Goal: Task Accomplishment & Management: Manage account settings

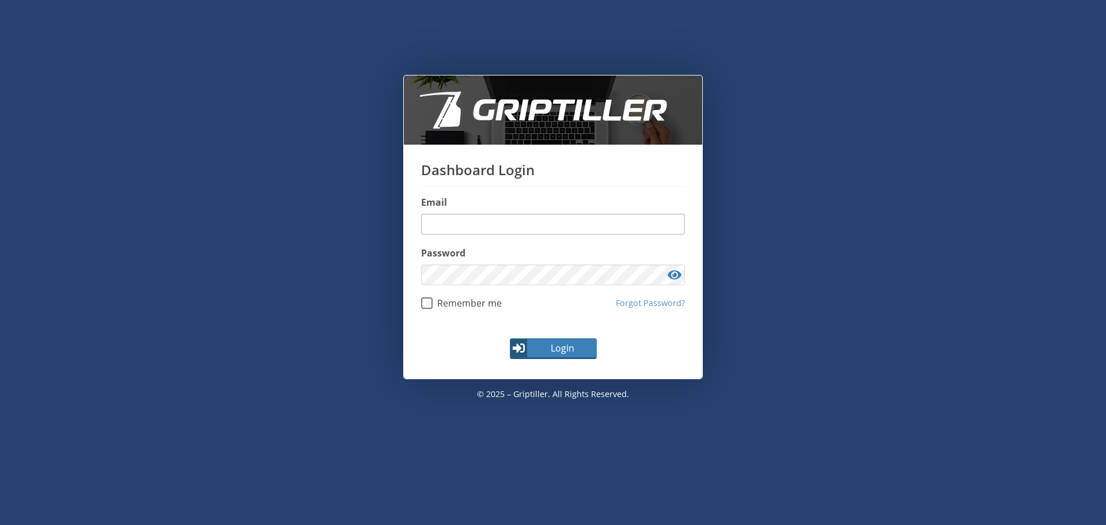
click at [487, 225] on input "email" at bounding box center [553, 224] width 264 height 21
type input "**********"
click at [510, 338] on button "Login" at bounding box center [553, 348] width 87 height 21
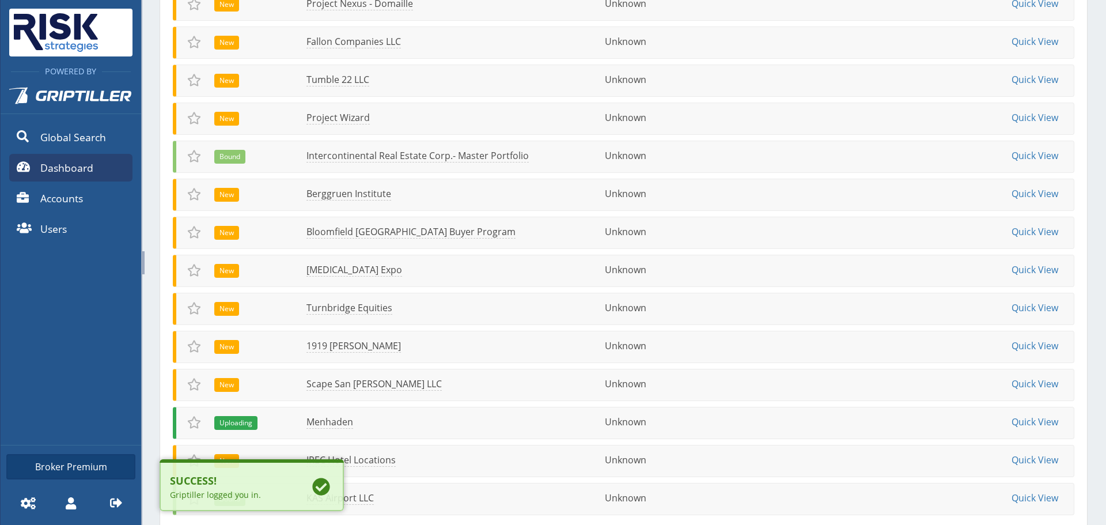
scroll to position [461, 0]
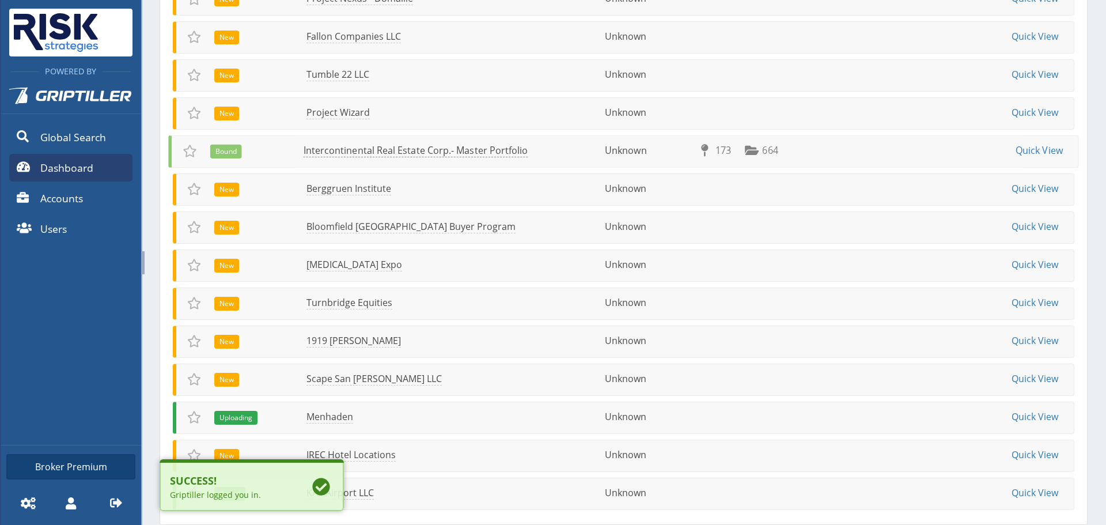
click at [333, 147] on link "Intercontinental Real Estate Corp.- Master Portfolio" at bounding box center [416, 150] width 225 height 13
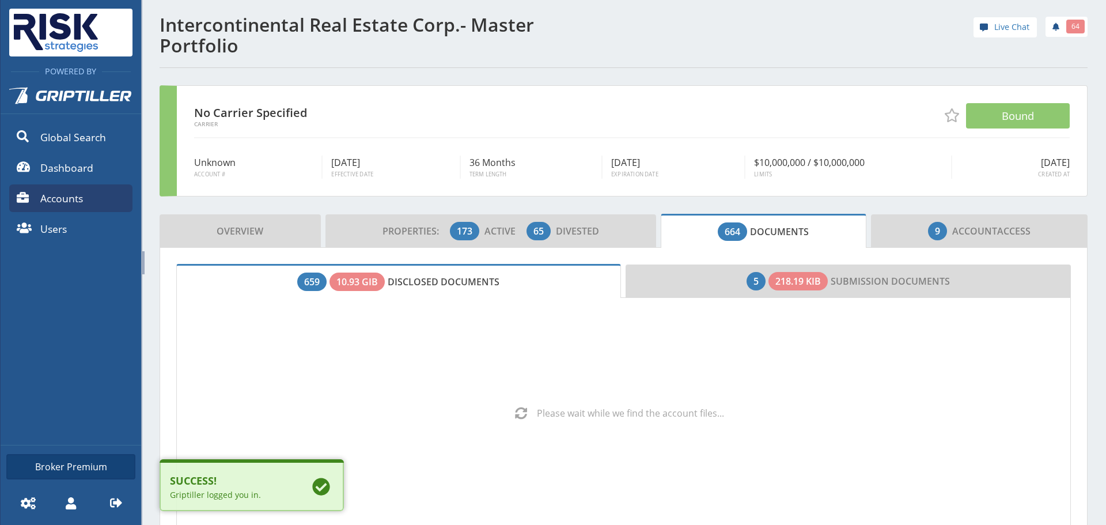
click at [333, 147] on div "Unknown Account # [DATE] Effective Date 36 Months Term Length [DATE] Expiration…" at bounding box center [632, 157] width 876 height 41
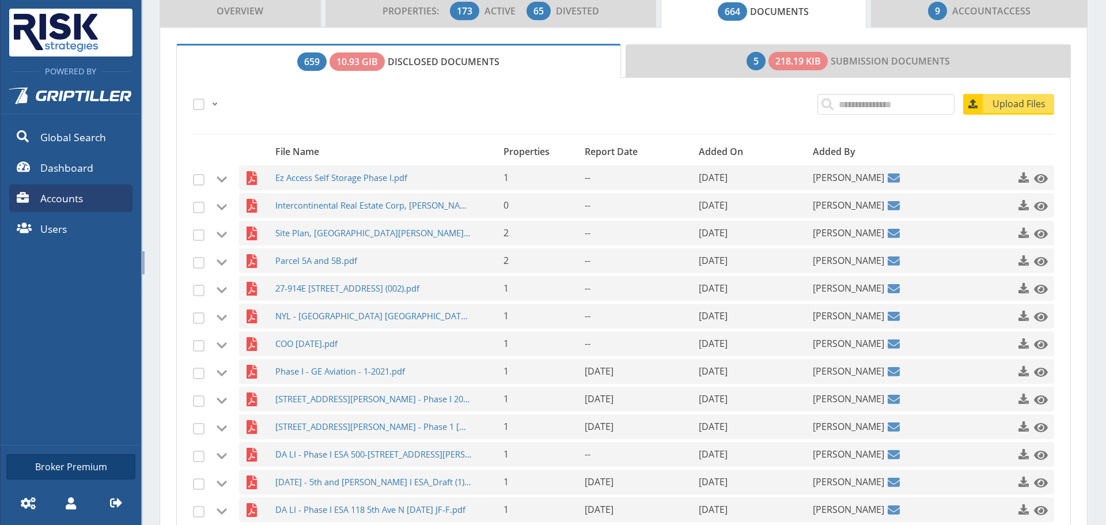
scroll to position [204, 0]
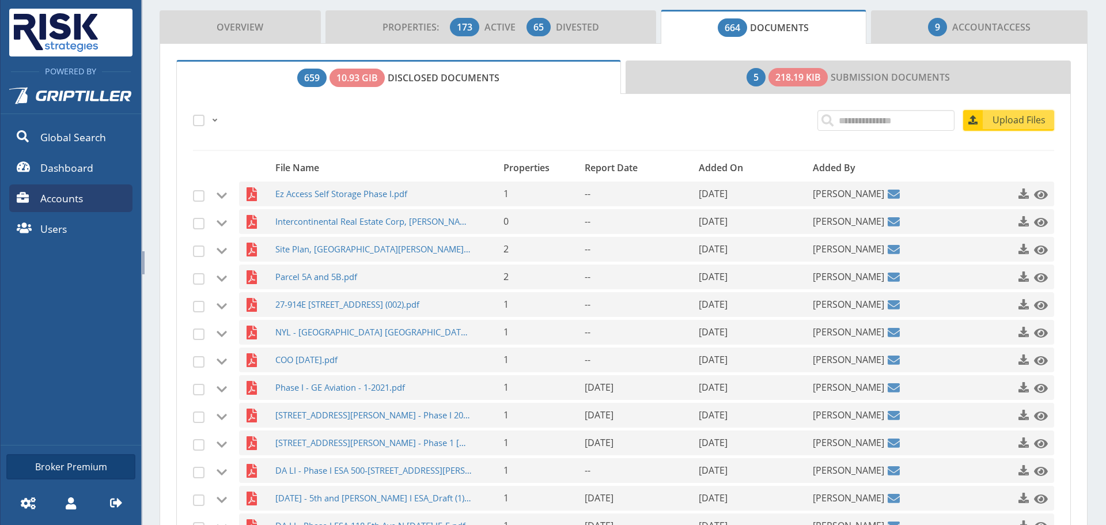
click at [1011, 124] on span "Upload Files" at bounding box center [1020, 120] width 70 height 14
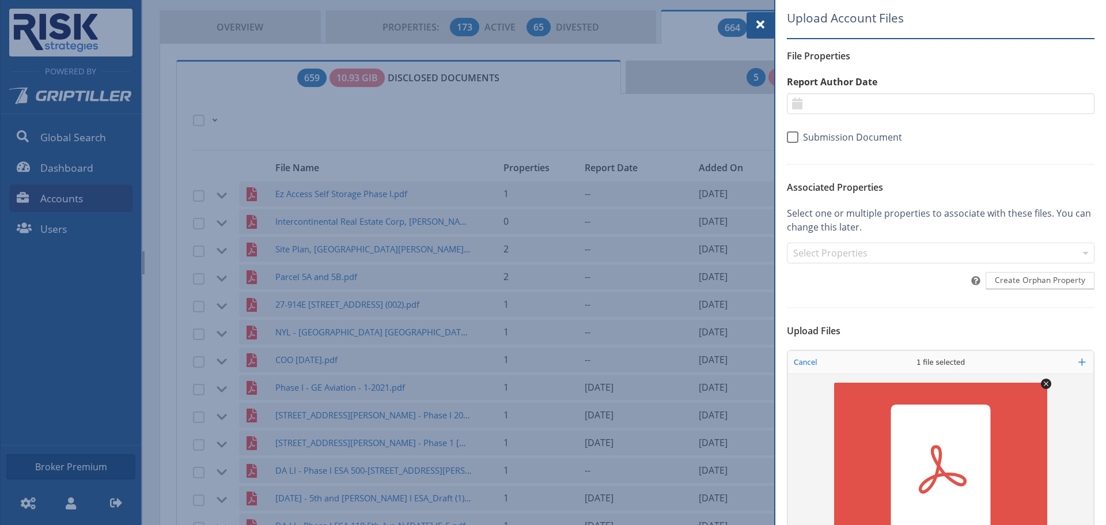
scroll to position [160, 0]
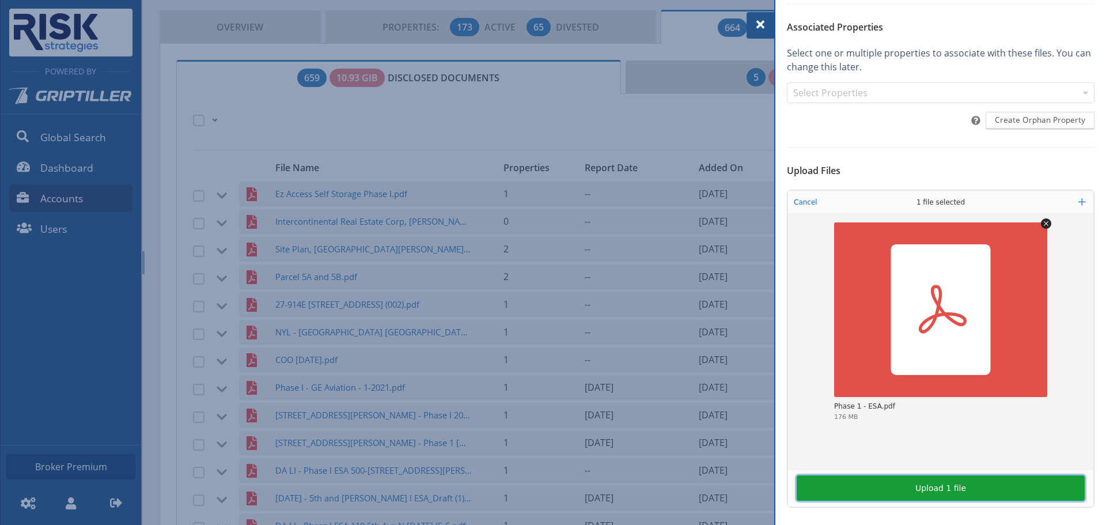
click at [917, 499] on button "Upload 1 file" at bounding box center [941, 487] width 288 height 25
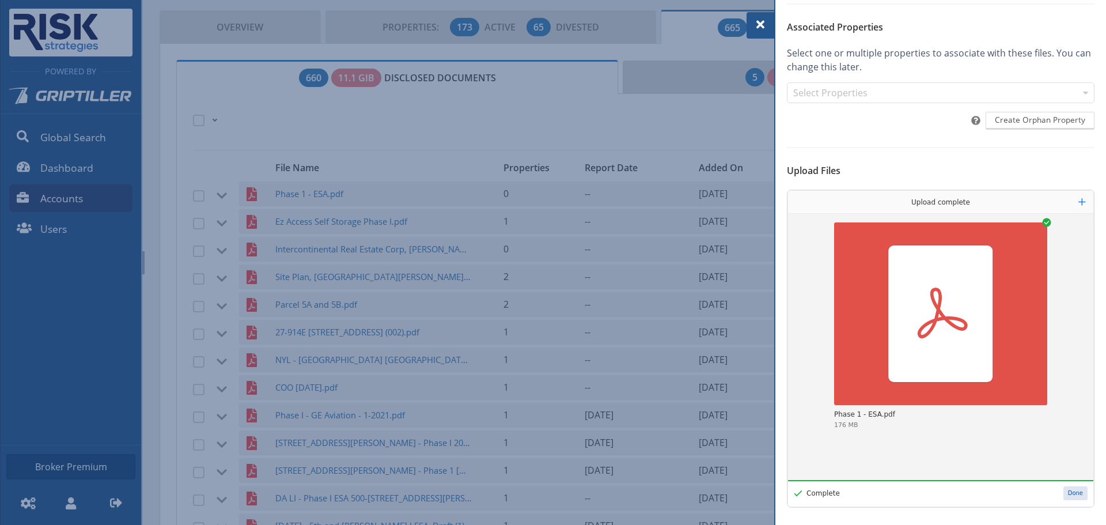
click at [1066, 487] on button "Done" at bounding box center [1076, 493] width 24 height 14
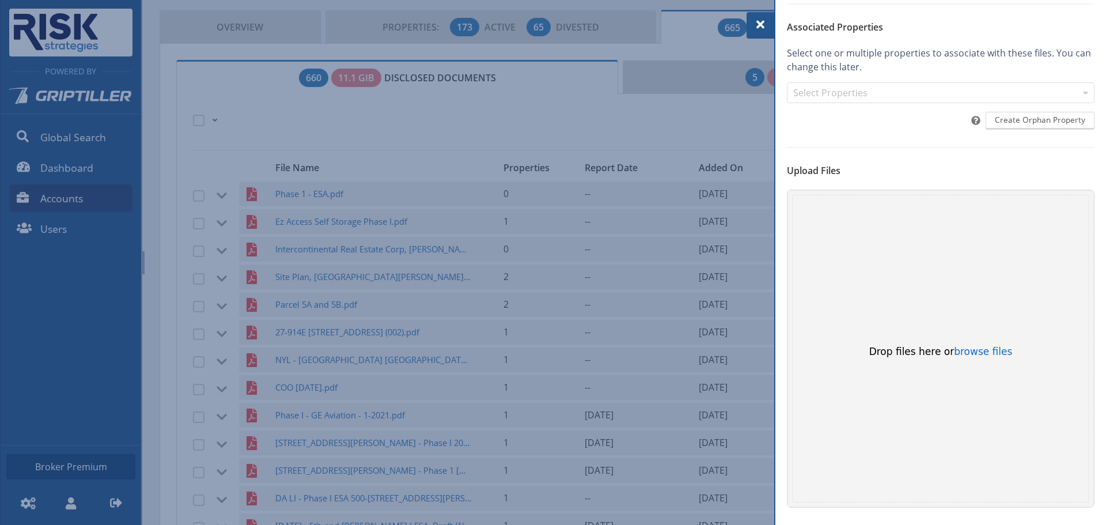
click at [759, 23] on span at bounding box center [761, 25] width 14 height 14
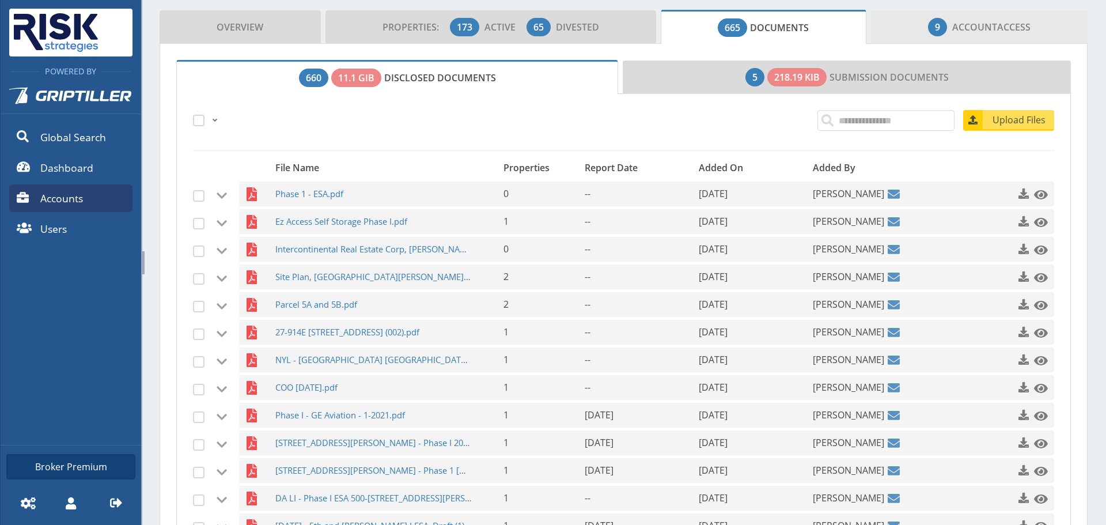
click at [982, 28] on span "Account" at bounding box center [974, 27] width 45 height 13
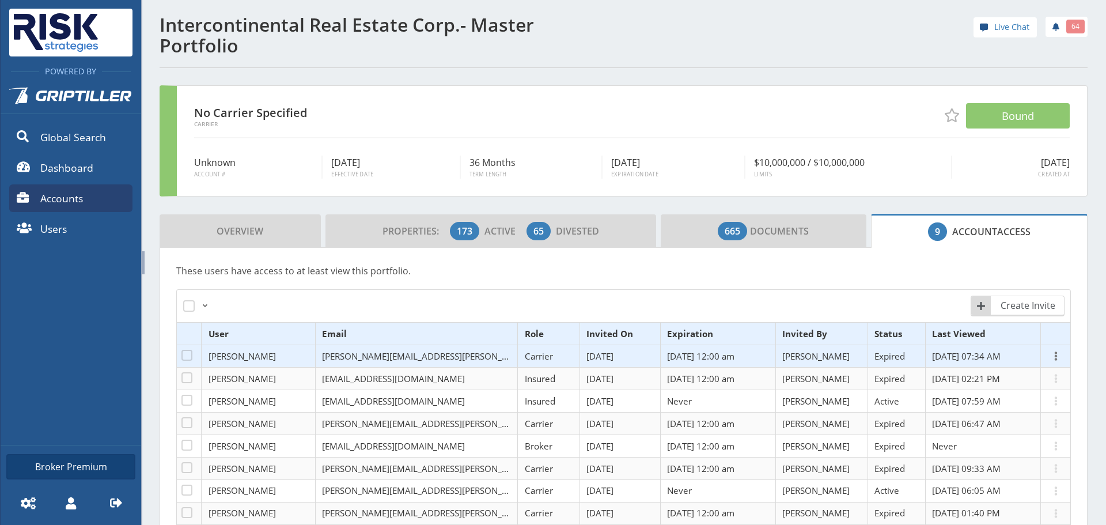
click at [1049, 359] on span at bounding box center [1056, 356] width 14 height 14
click at [952, 364] on link "Extend Invitation" at bounding box center [975, 364] width 141 height 19
click at [1051, 355] on span at bounding box center [1056, 356] width 14 height 14
click at [963, 407] on link "Show Invitation Link" at bounding box center [975, 402] width 141 height 19
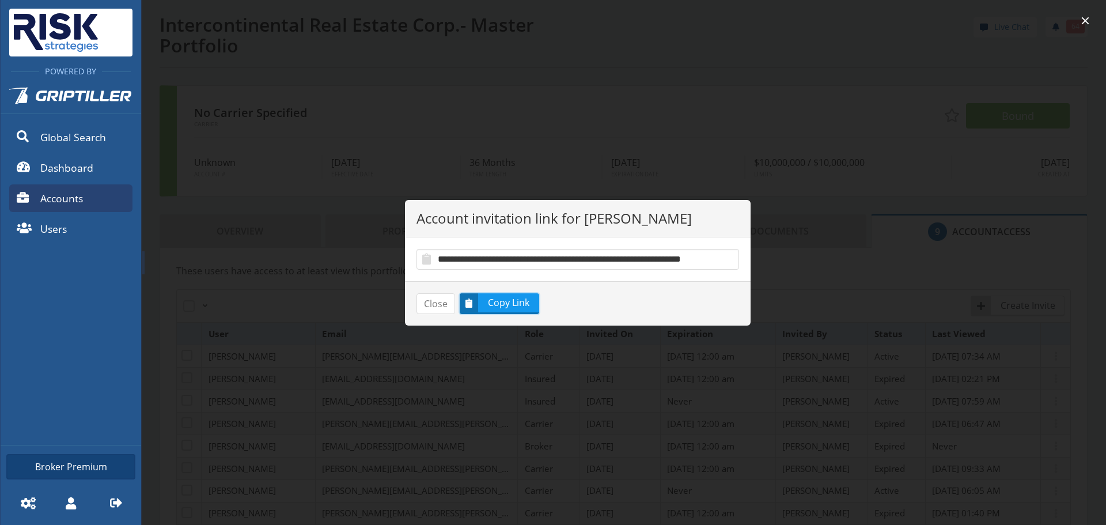
click at [510, 304] on span "Copy Link" at bounding box center [509, 303] width 59 height 14
click at [1085, 16] on button "button" at bounding box center [1085, 21] width 18 height 18
